Goal: Information Seeking & Learning: Find specific fact

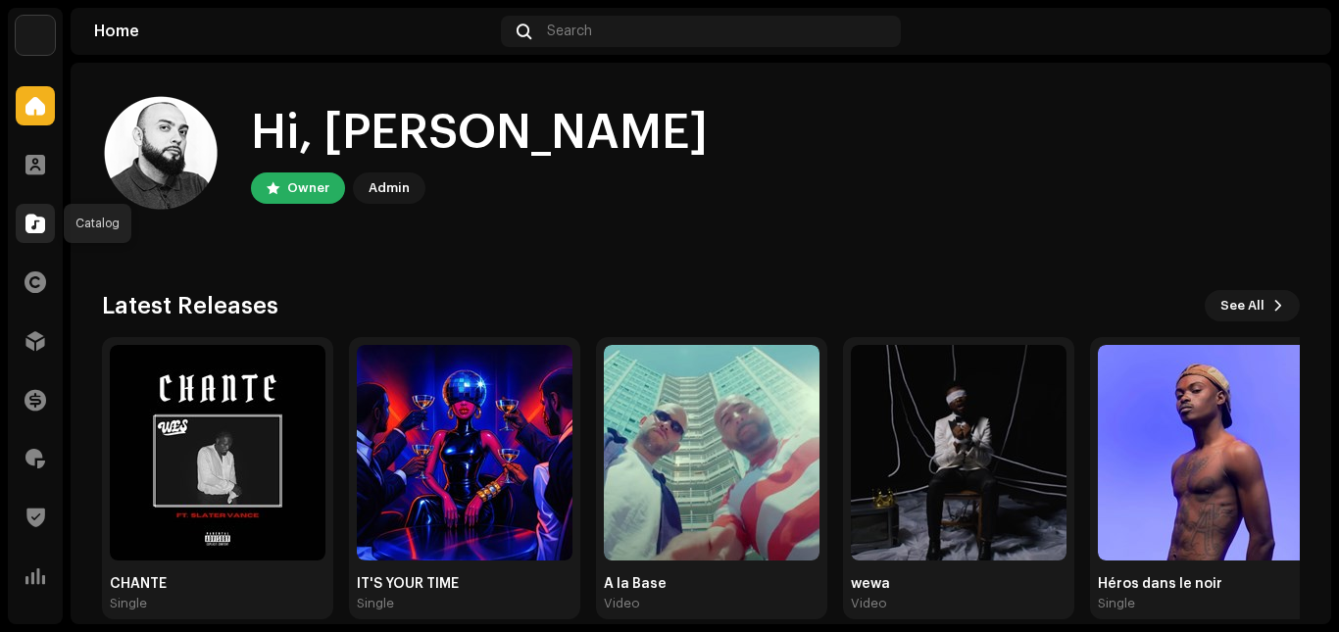
click at [42, 222] on span at bounding box center [35, 224] width 20 height 16
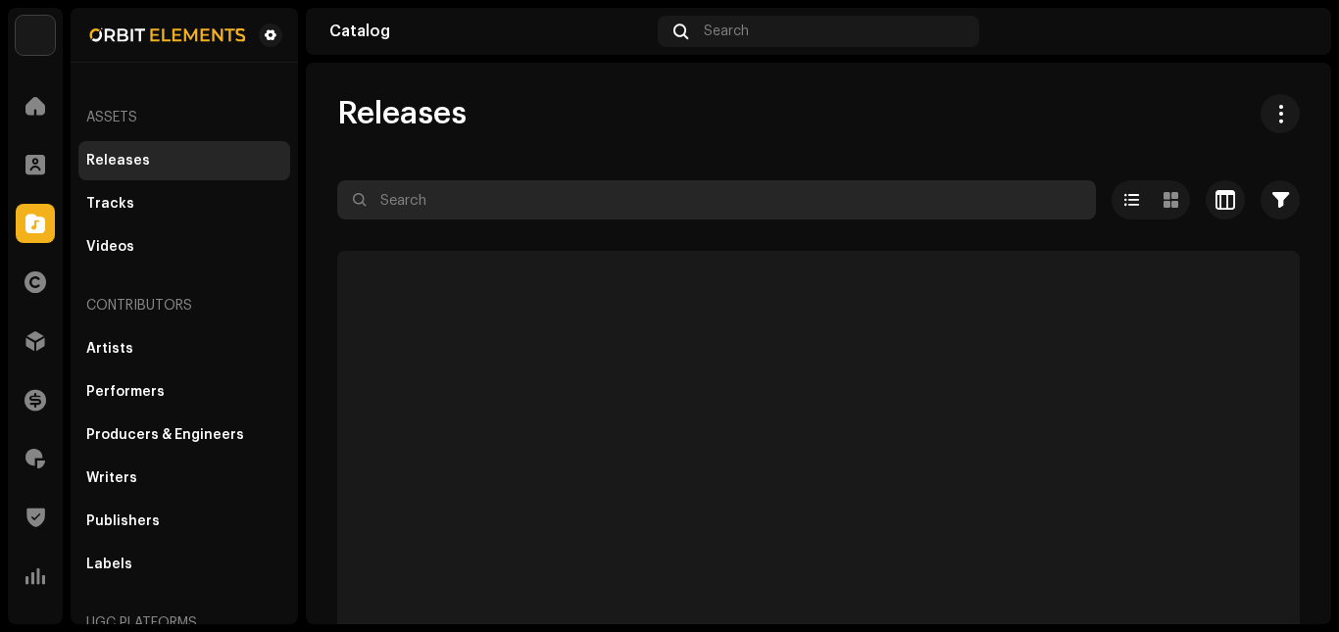
click at [427, 200] on input "text" at bounding box center [716, 199] width 759 height 39
paste input "3610150125927"
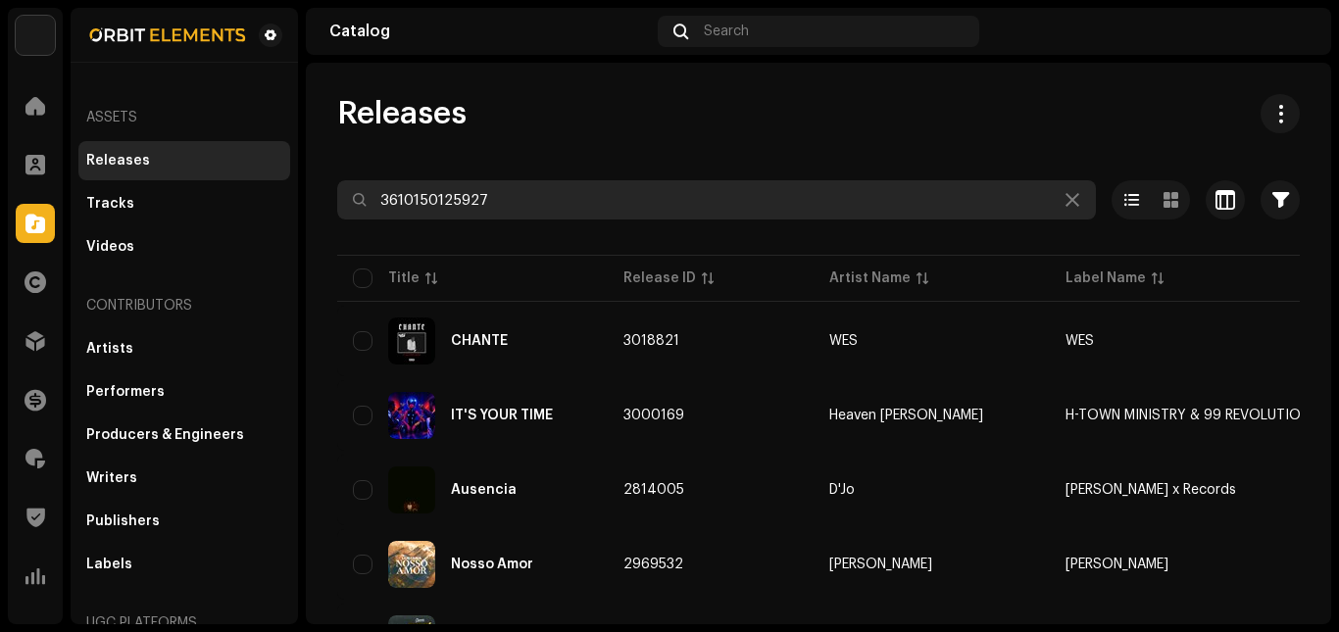
type input "3610150125927"
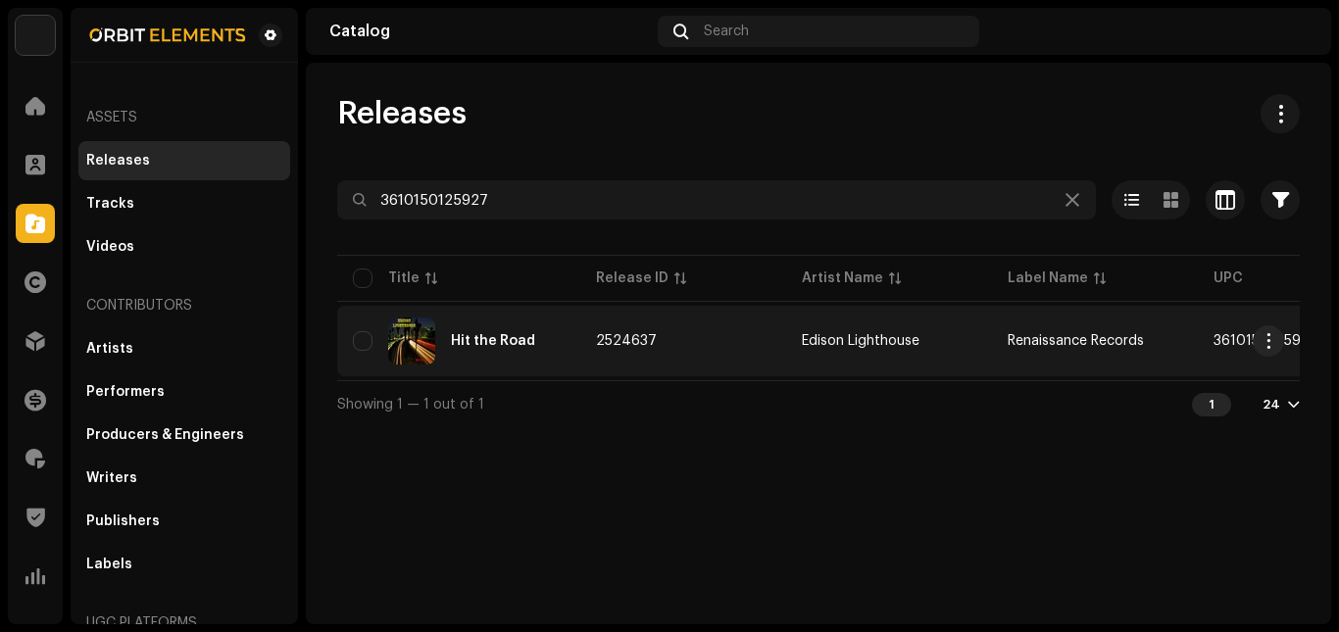
click at [548, 366] on td "Hit the Road" at bounding box center [458, 341] width 243 height 71
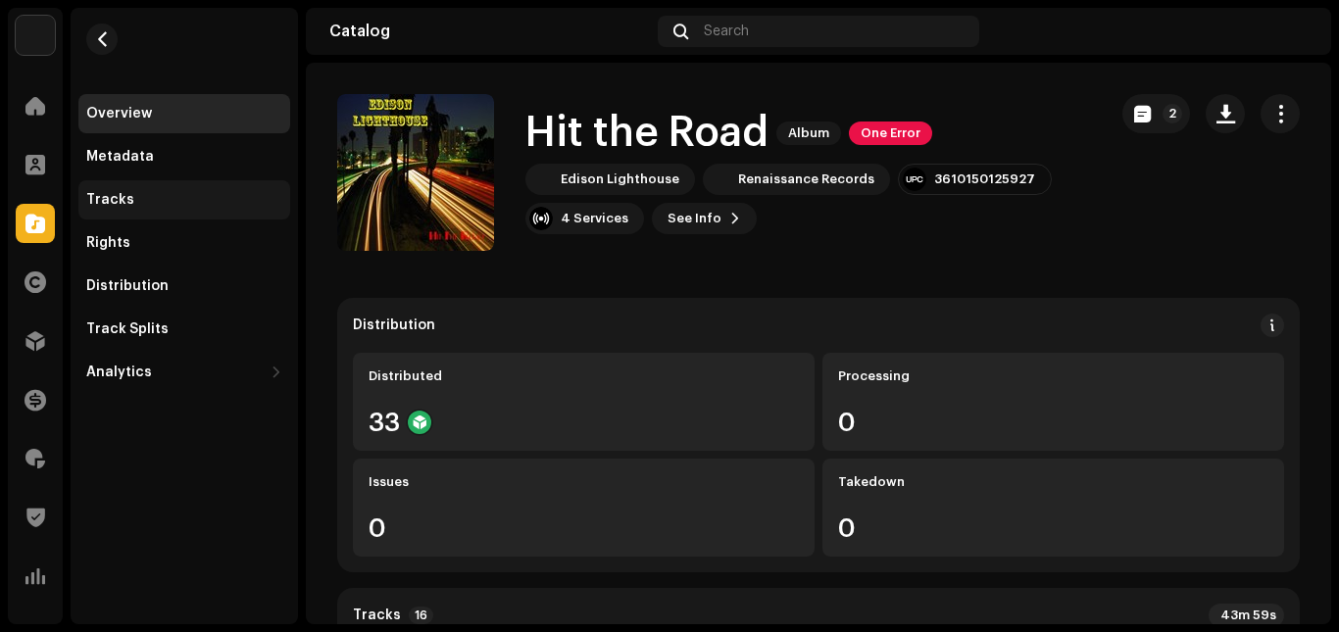
click at [217, 191] on div "Tracks" at bounding box center [184, 199] width 212 height 39
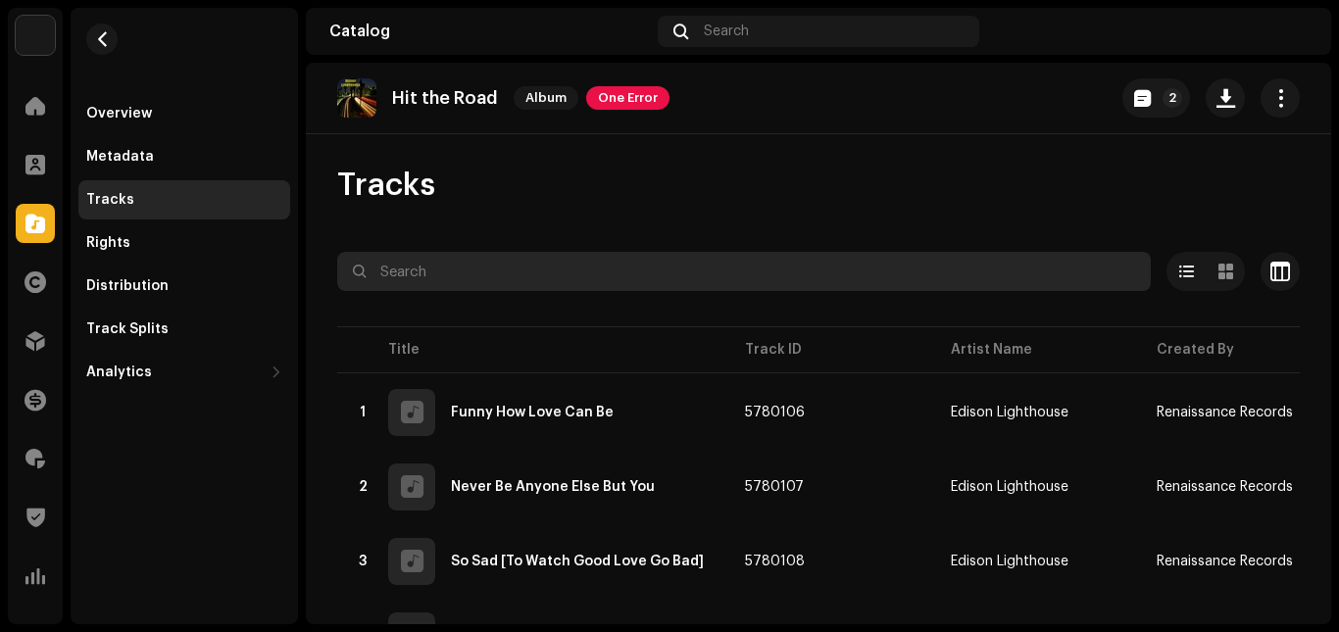
click at [406, 271] on input "text" at bounding box center [744, 271] width 814 height 39
paste input "3610150125927"
type input "3610150125927"
click at [568, 265] on input "text" at bounding box center [744, 271] width 814 height 39
paste input "FR6V80435916"
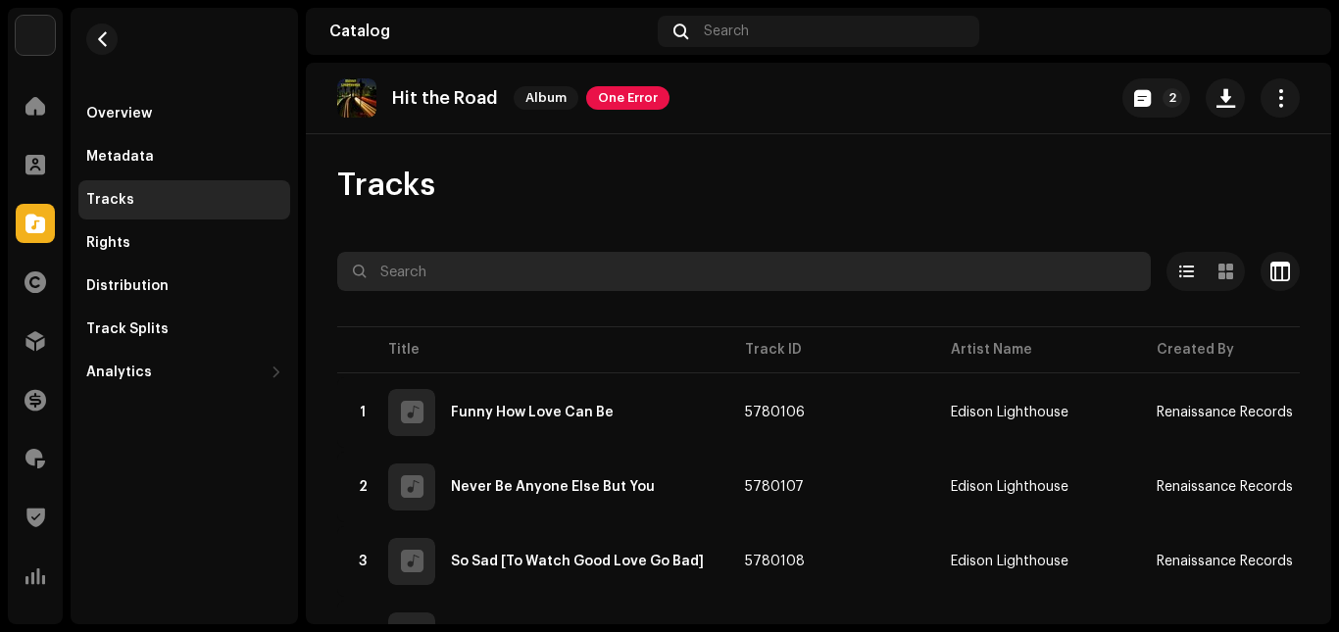
type input "FR6V80435916"
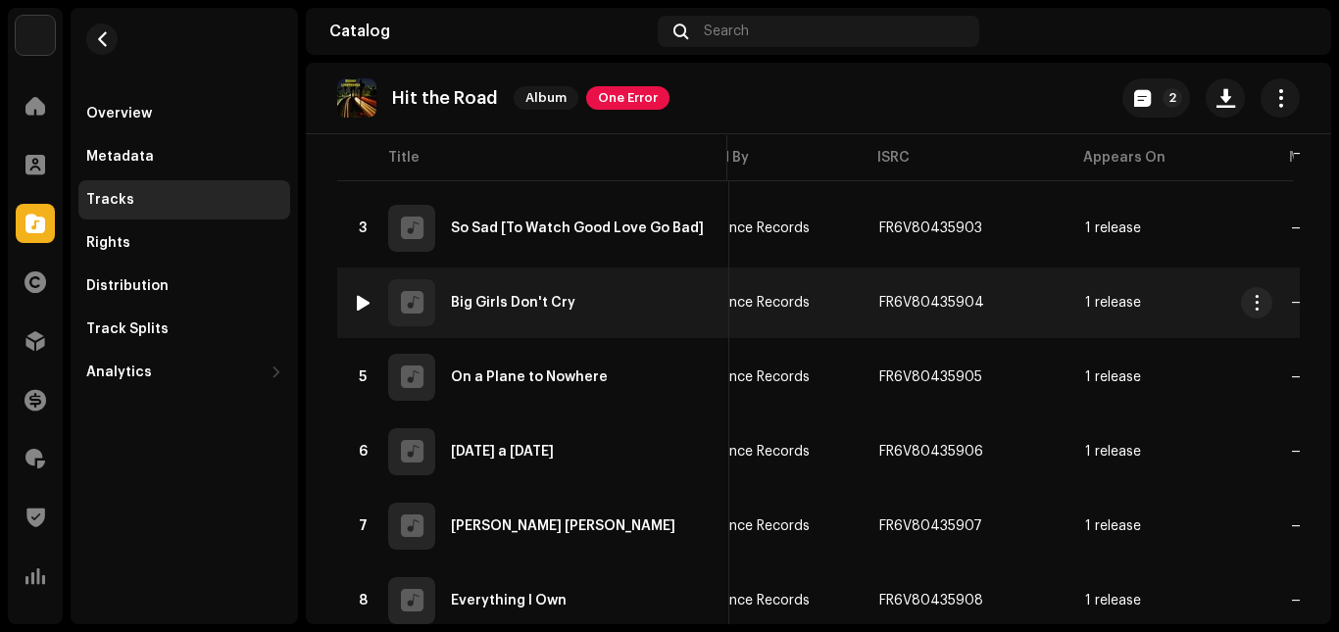
scroll to position [1005, 0]
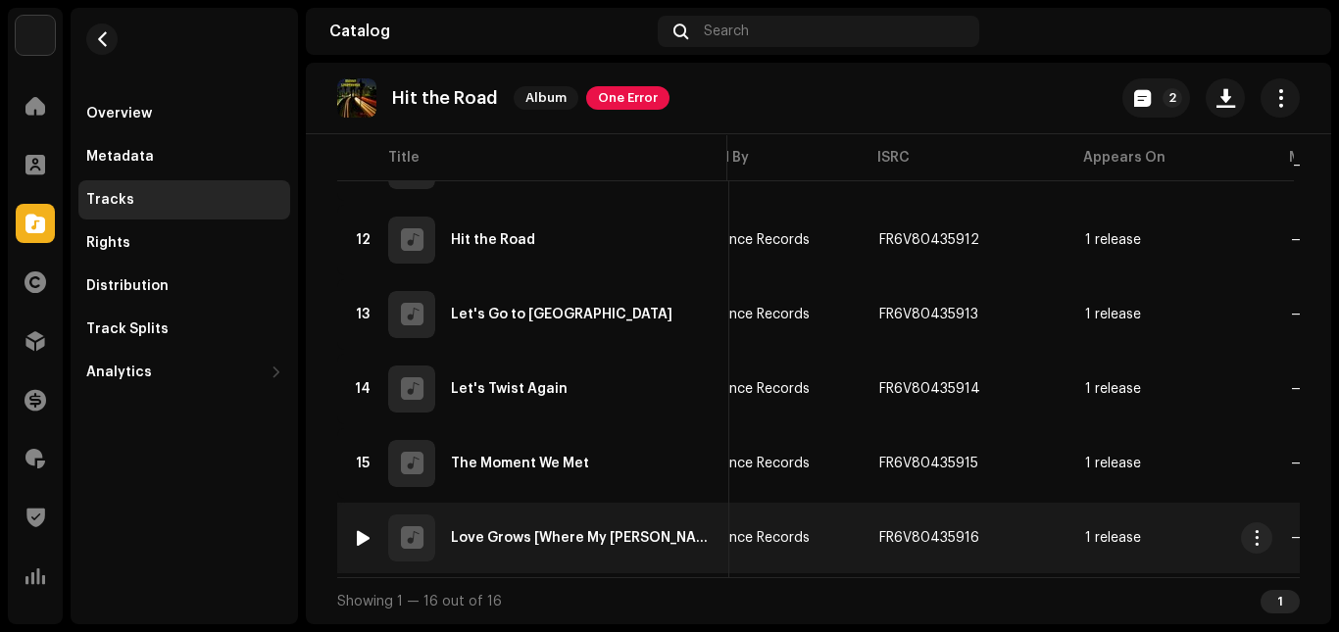
click at [362, 530] on div at bounding box center [363, 538] width 15 height 16
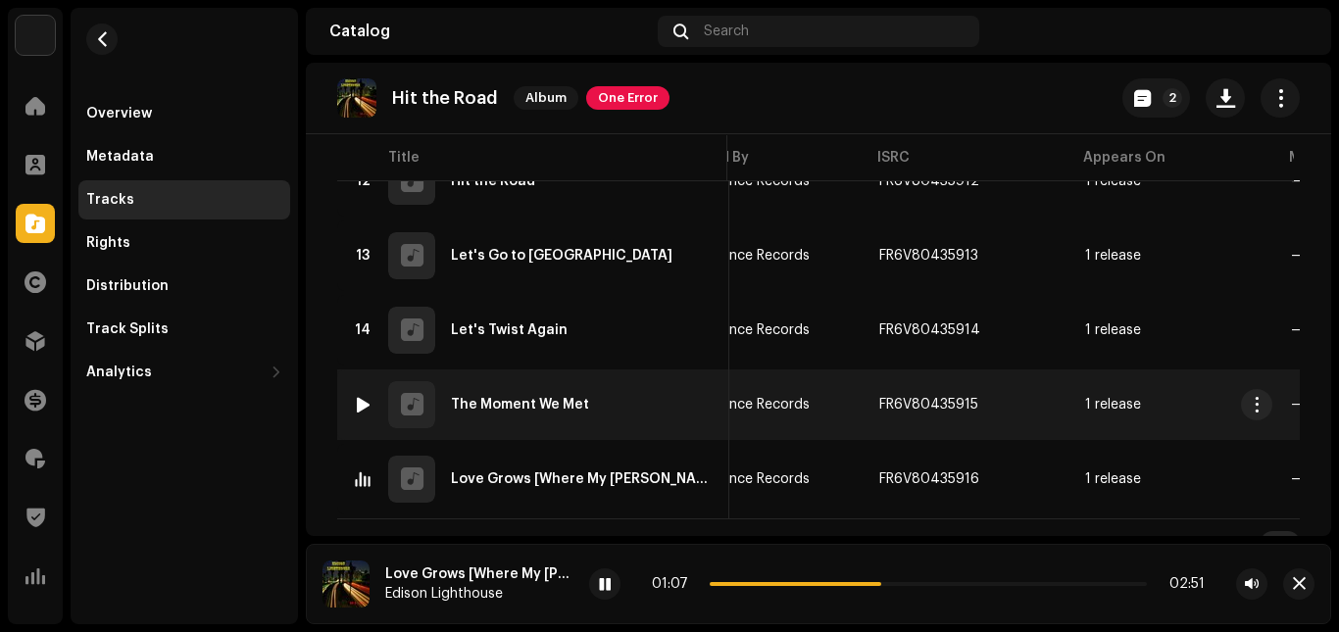
scroll to position [1093, 0]
